Goal: Information Seeking & Learning: Learn about a topic

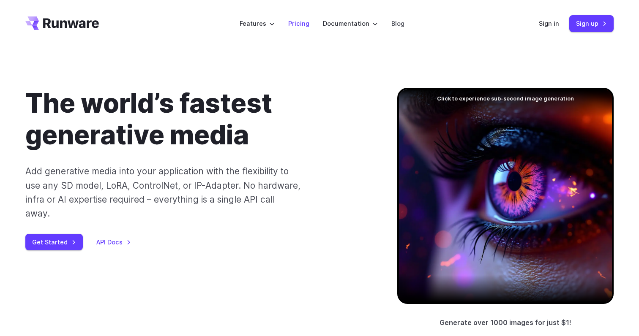
click at [301, 25] on link "Pricing" at bounding box center [298, 24] width 21 height 10
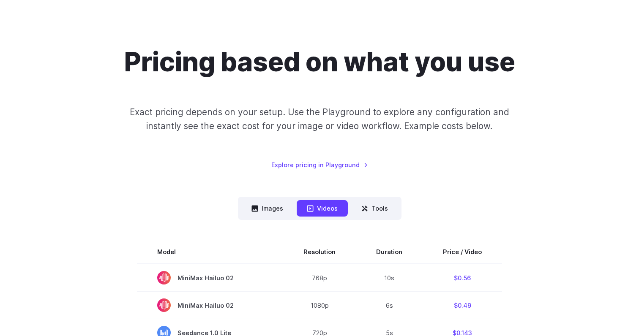
scroll to position [188, 0]
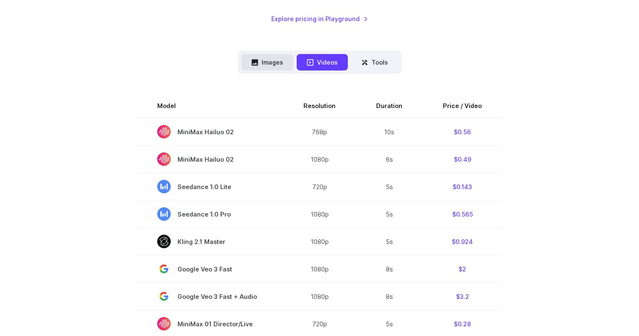
click at [265, 60] on button "Images" at bounding box center [267, 62] width 52 height 16
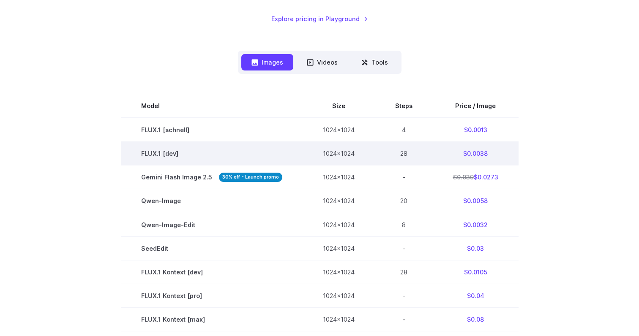
click at [124, 150] on td "FLUX.1 [dev]" at bounding box center [212, 154] width 182 height 24
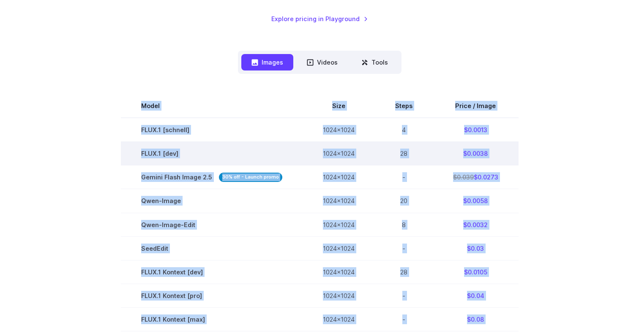
copy body "Pricing based on what you use Exact pricing depends on your setup. Use the Play…"
